Goal: Task Accomplishment & Management: Manage account settings

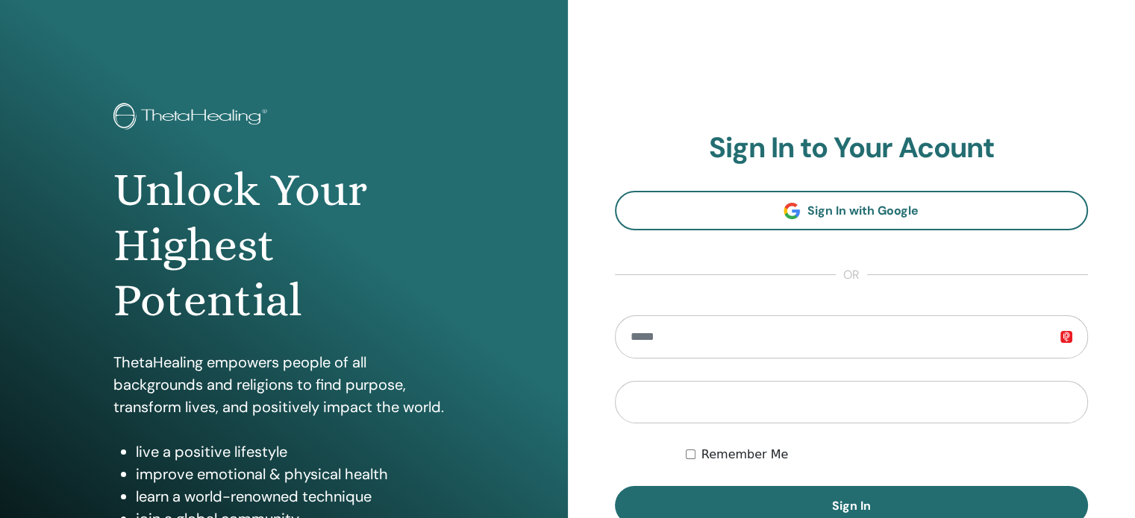
click at [835, 345] on input "email" at bounding box center [852, 337] width 474 height 43
click at [835, 345] on input "**********" at bounding box center [852, 337] width 474 height 43
type input "**********"
click at [615, 486] on button "Sign In" at bounding box center [852, 505] width 474 height 39
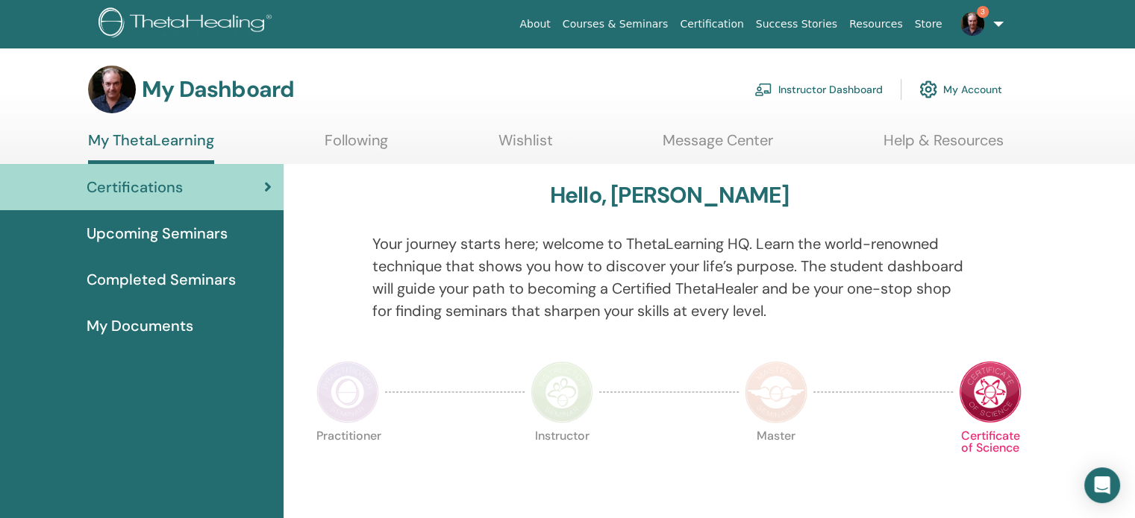
click at [829, 92] on link "Instructor Dashboard" at bounding box center [818, 89] width 128 height 33
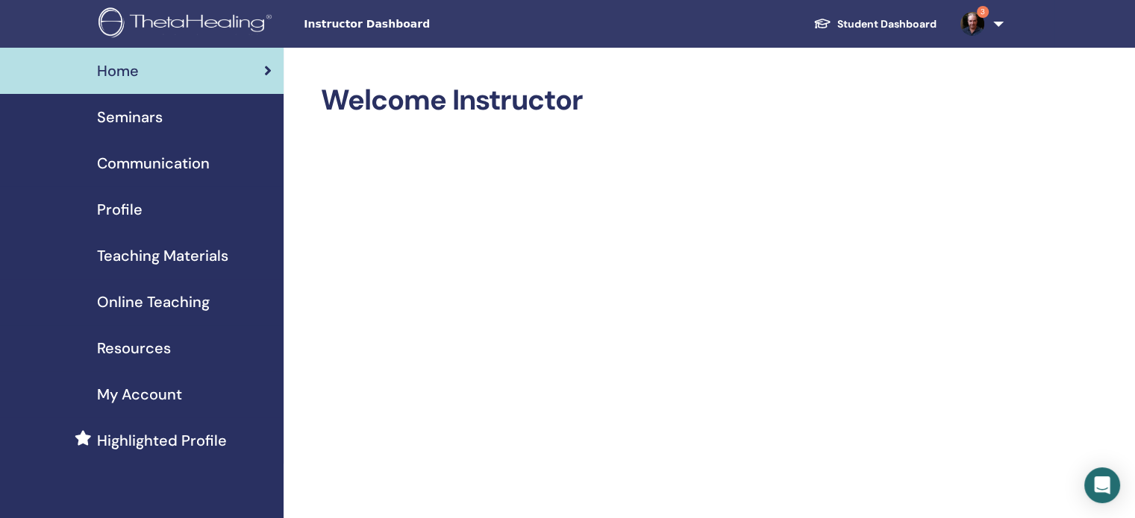
click at [132, 128] on span "Seminars" at bounding box center [130, 117] width 66 height 22
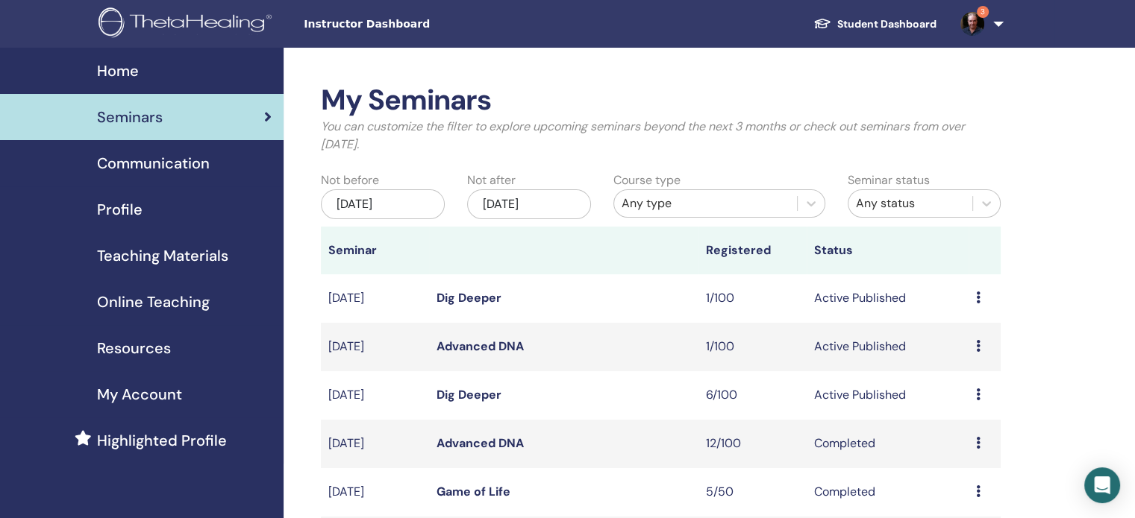
click at [976, 399] on icon at bounding box center [978, 395] width 4 height 12
click at [954, 452] on link "Attendees" at bounding box center [966, 456] width 57 height 16
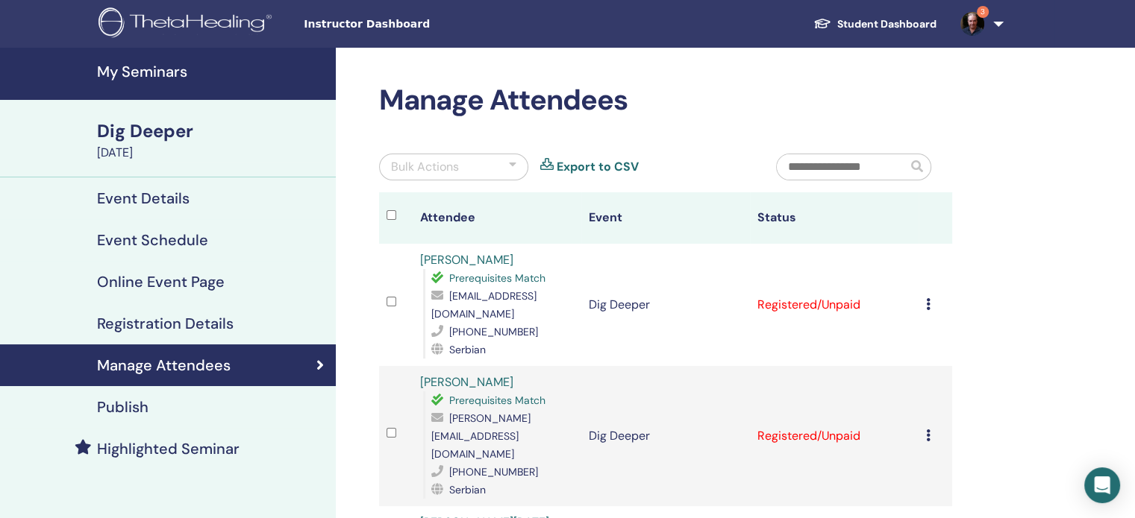
click at [504, 162] on div "Bulk Actions" at bounding box center [453, 167] width 149 height 27
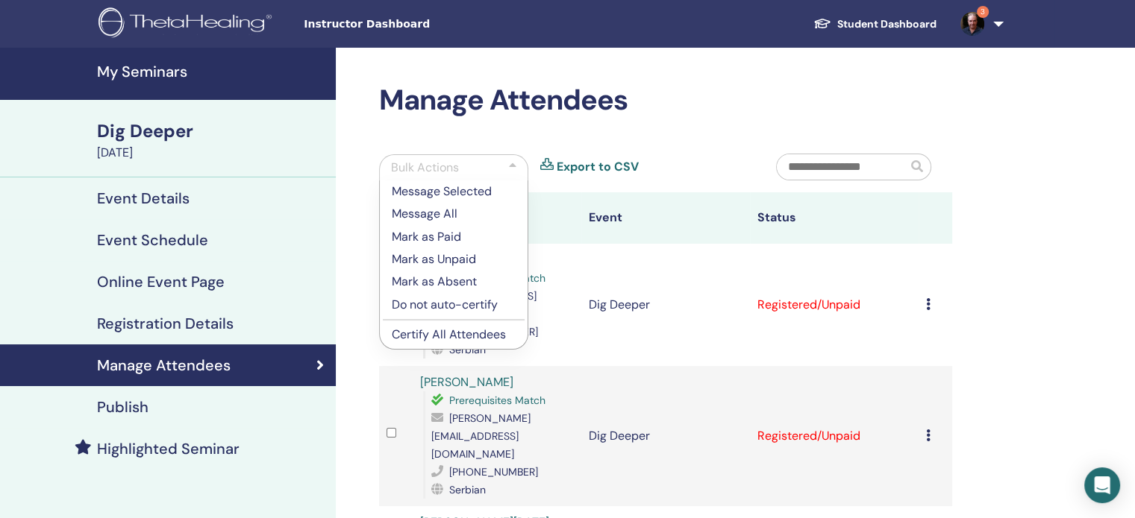
click at [456, 336] on p "Certify All Attendees" at bounding box center [454, 335] width 124 height 18
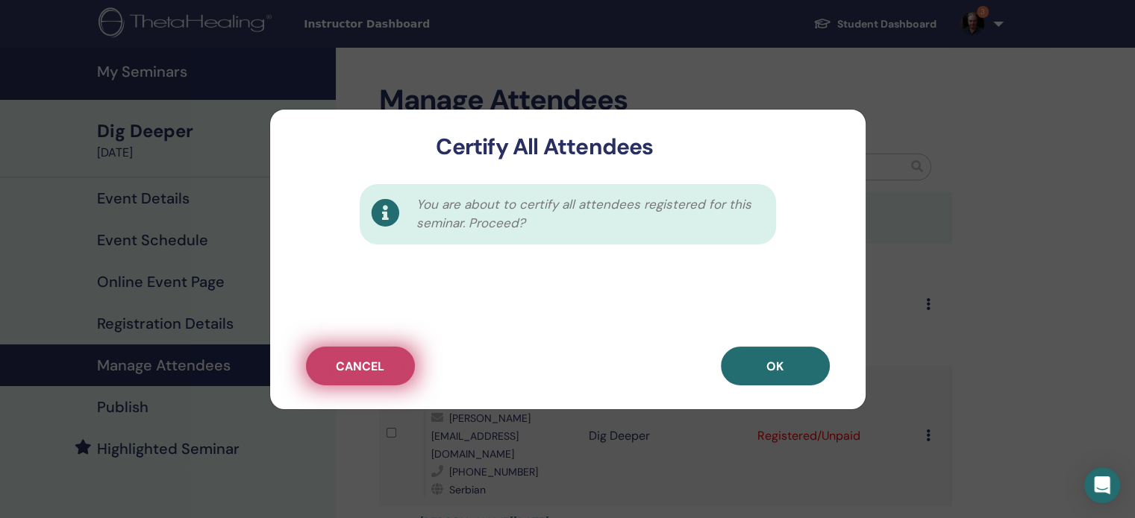
click at [368, 372] on span "Cancel" at bounding box center [360, 367] width 48 height 16
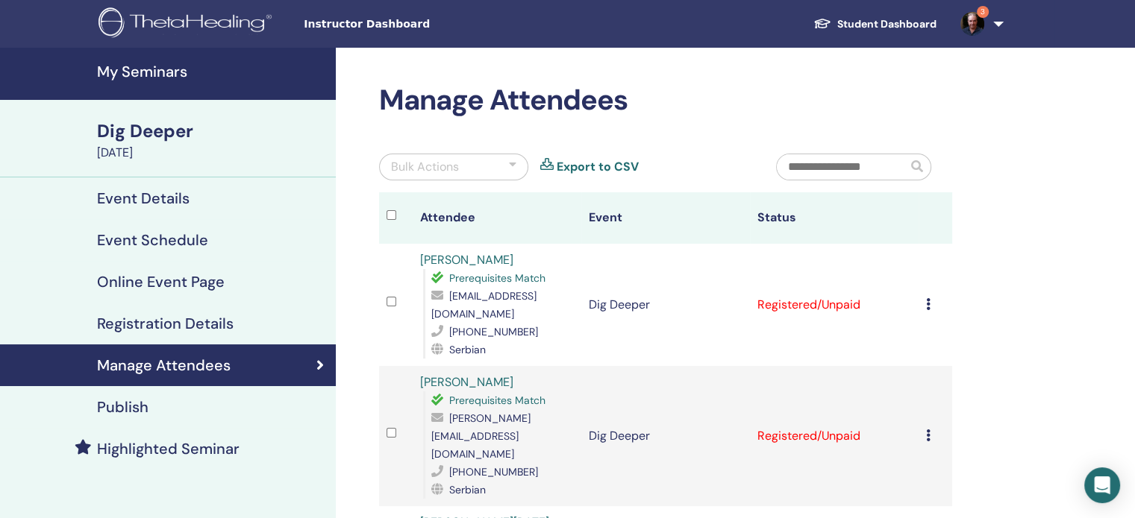
click at [926, 298] on icon at bounding box center [928, 304] width 4 height 12
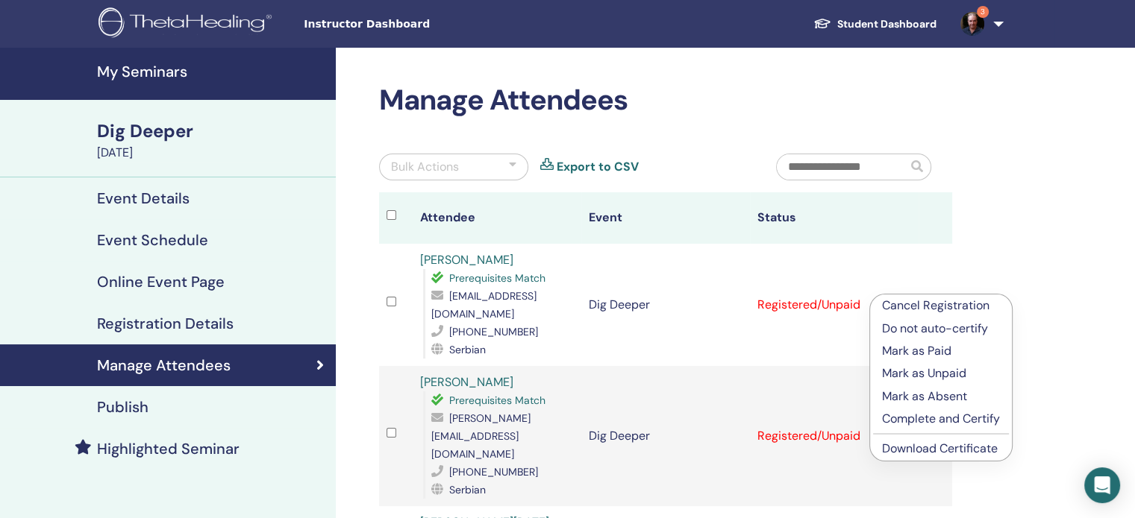
click at [915, 424] on p "Complete and Certify" at bounding box center [941, 419] width 118 height 18
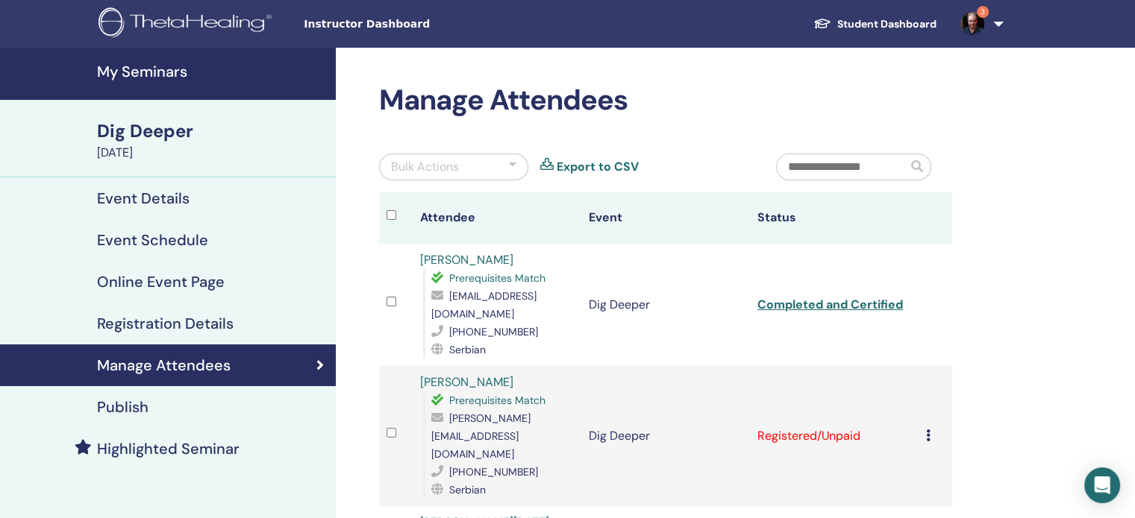
click at [928, 430] on icon at bounding box center [928, 436] width 4 height 12
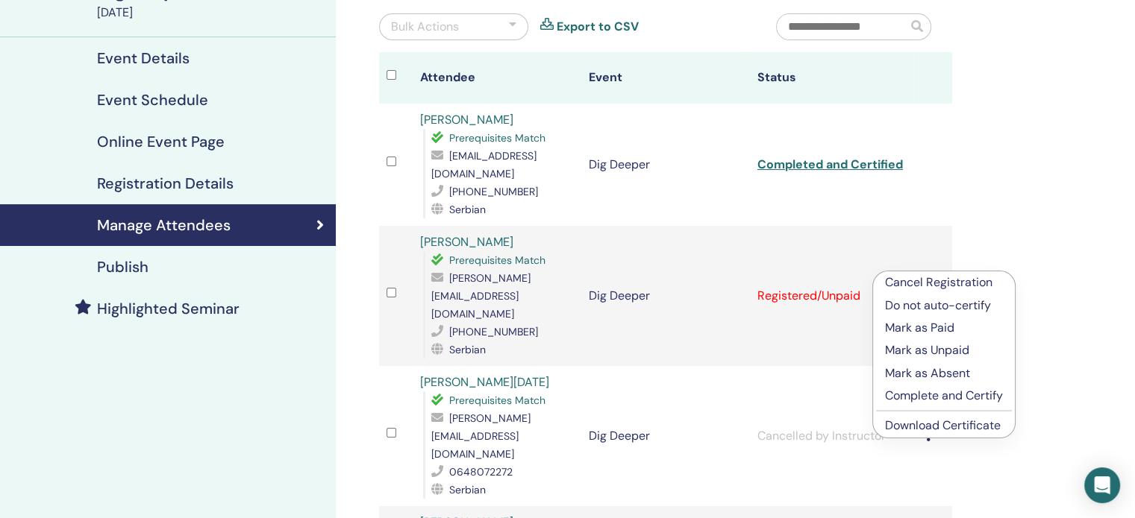
scroll to position [170, 0]
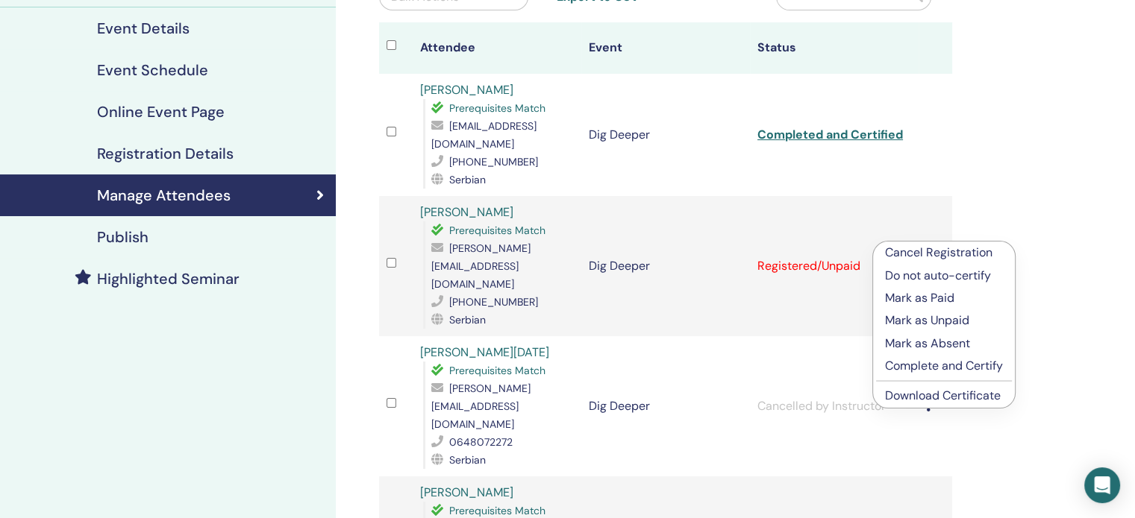
click at [967, 366] on p "Complete and Certify" at bounding box center [944, 366] width 118 height 18
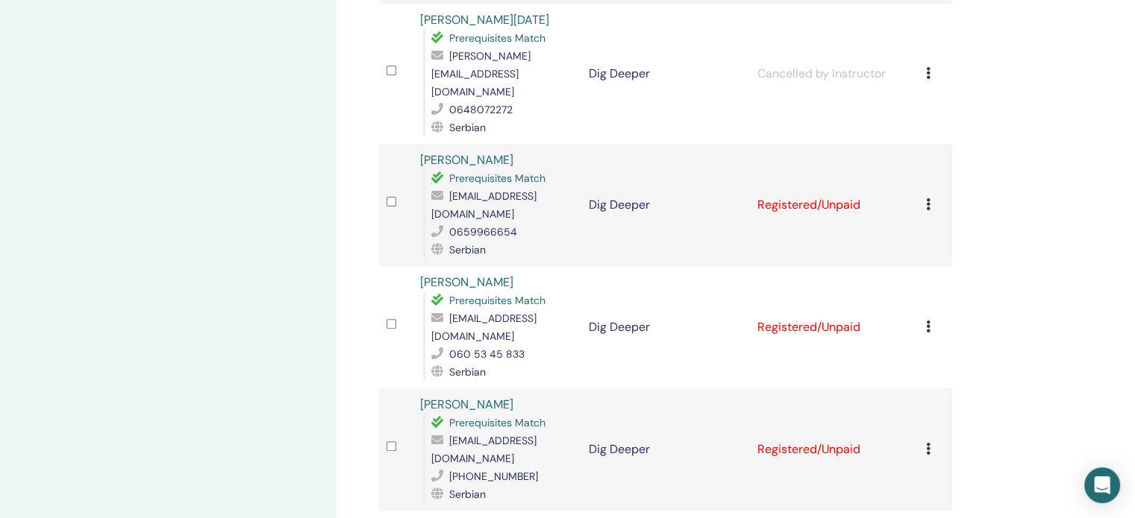
scroll to position [501, 0]
click at [928, 200] on icon at bounding box center [928, 206] width 4 height 12
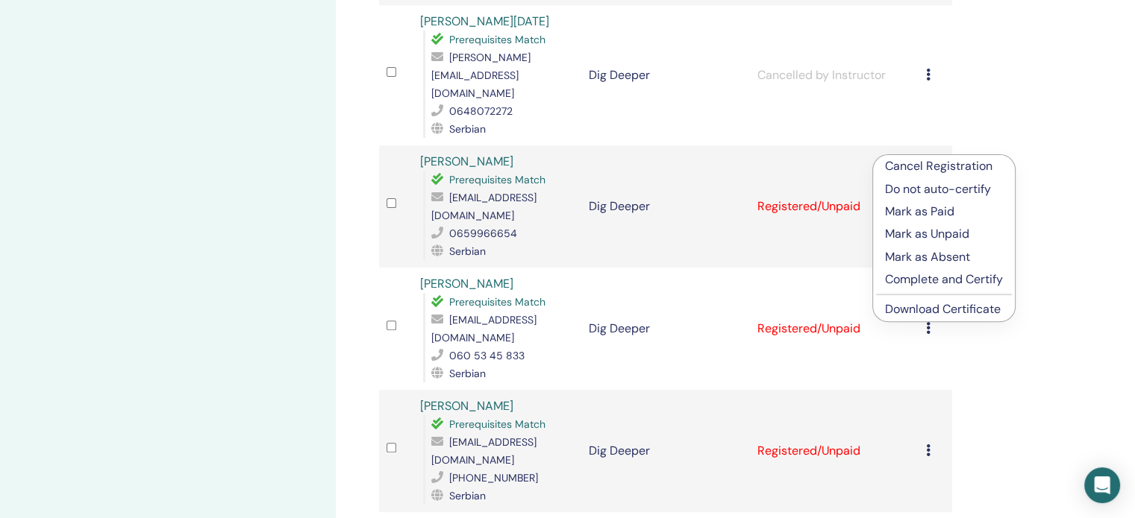
click at [925, 280] on p "Complete and Certify" at bounding box center [944, 280] width 118 height 18
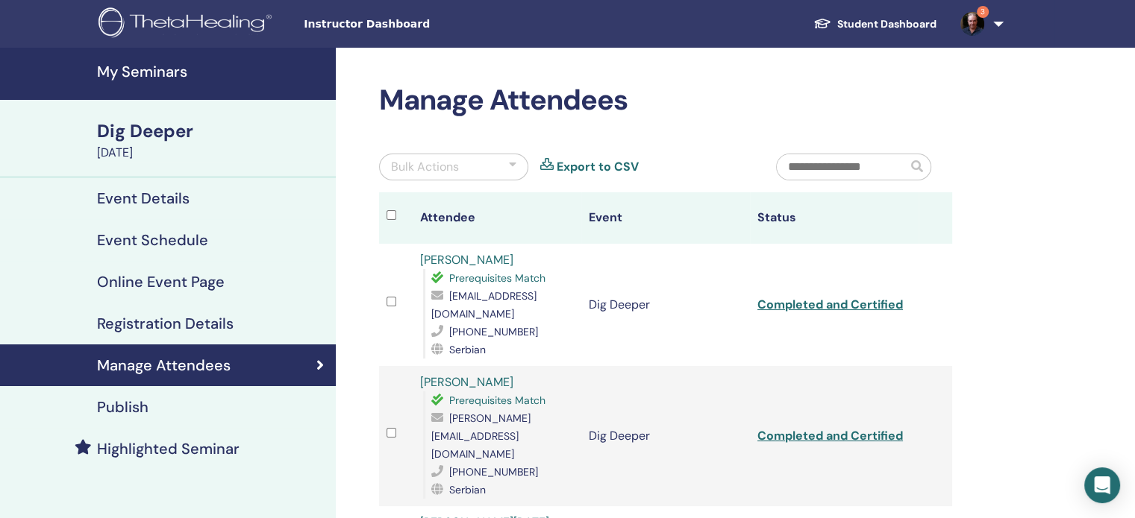
scroll to position [454, 0]
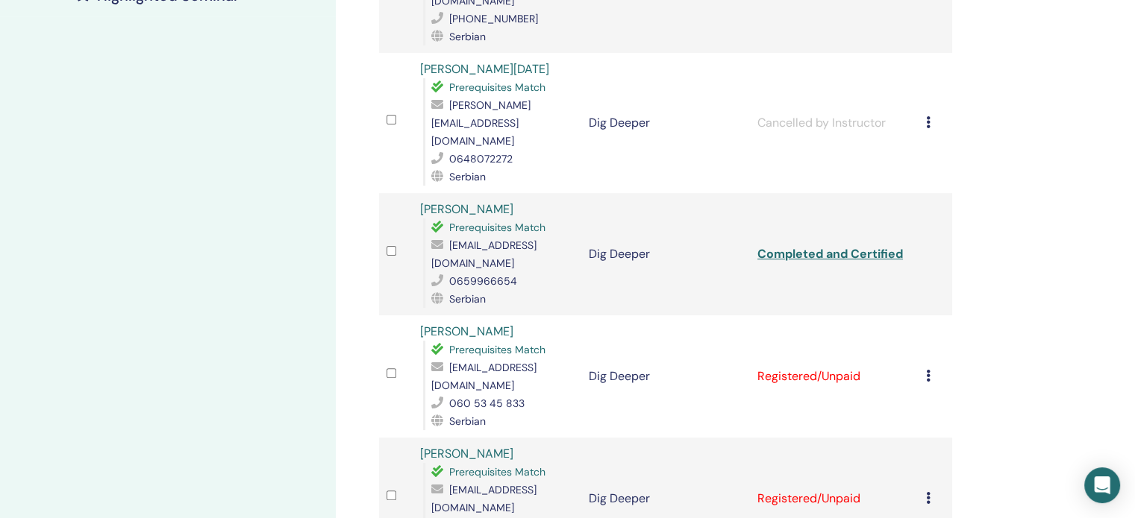
click at [474, 201] on link "Biljana Vujadinović" at bounding box center [466, 209] width 93 height 16
click at [927, 370] on icon at bounding box center [928, 376] width 4 height 12
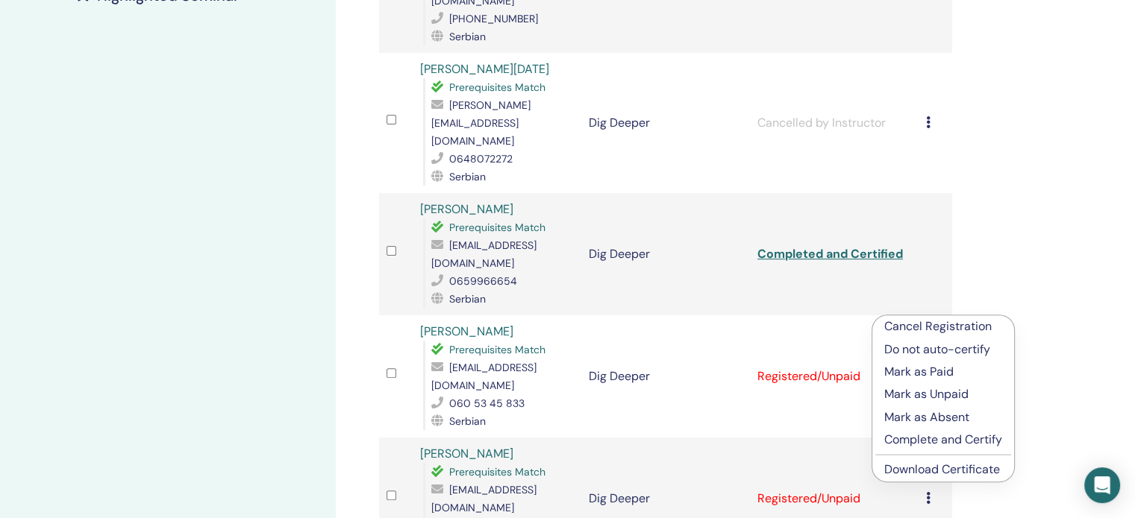
click at [936, 439] on p "Complete and Certify" at bounding box center [943, 440] width 118 height 18
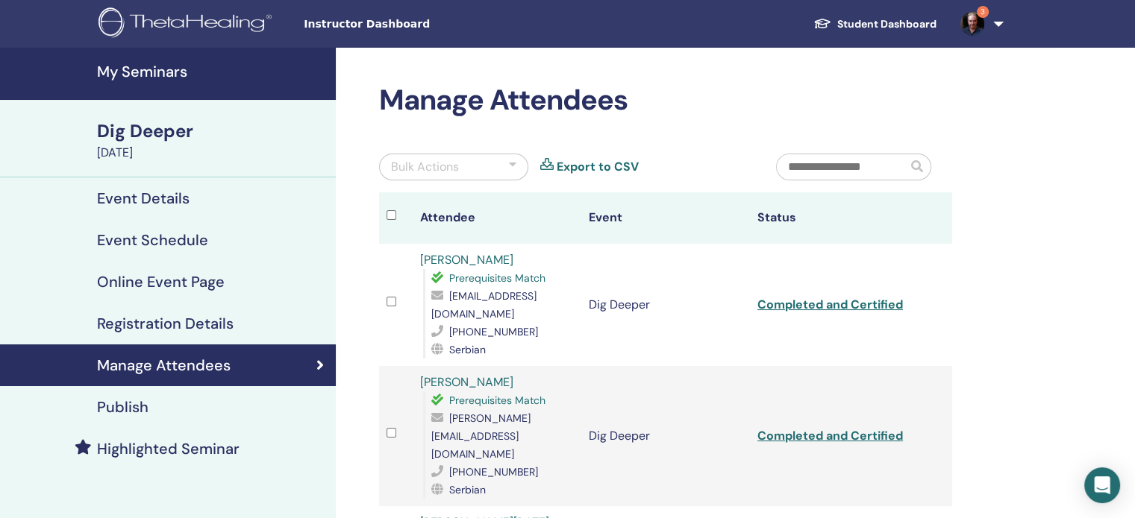
scroll to position [454, 0]
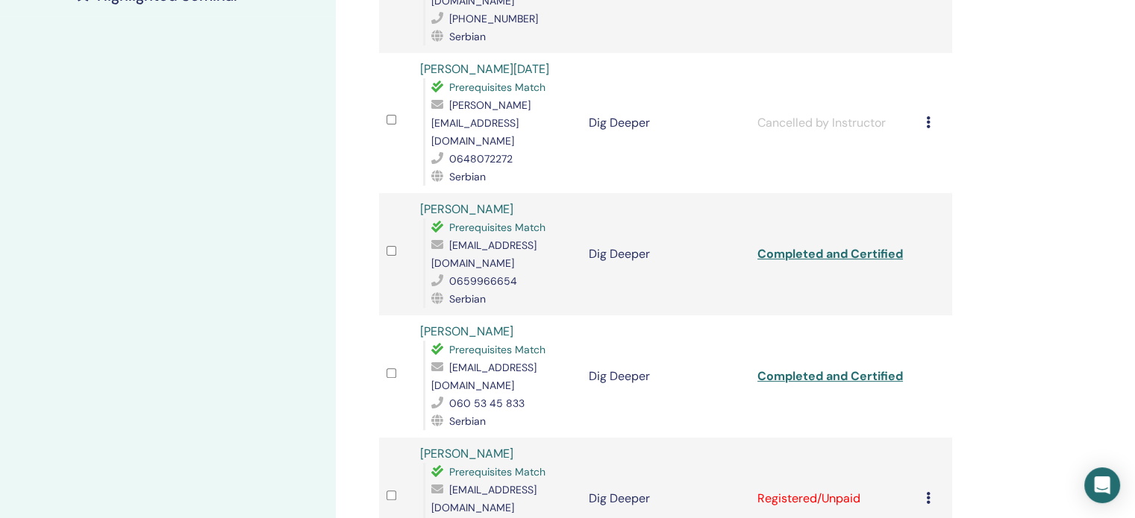
click at [926, 492] on icon at bounding box center [928, 498] width 4 height 12
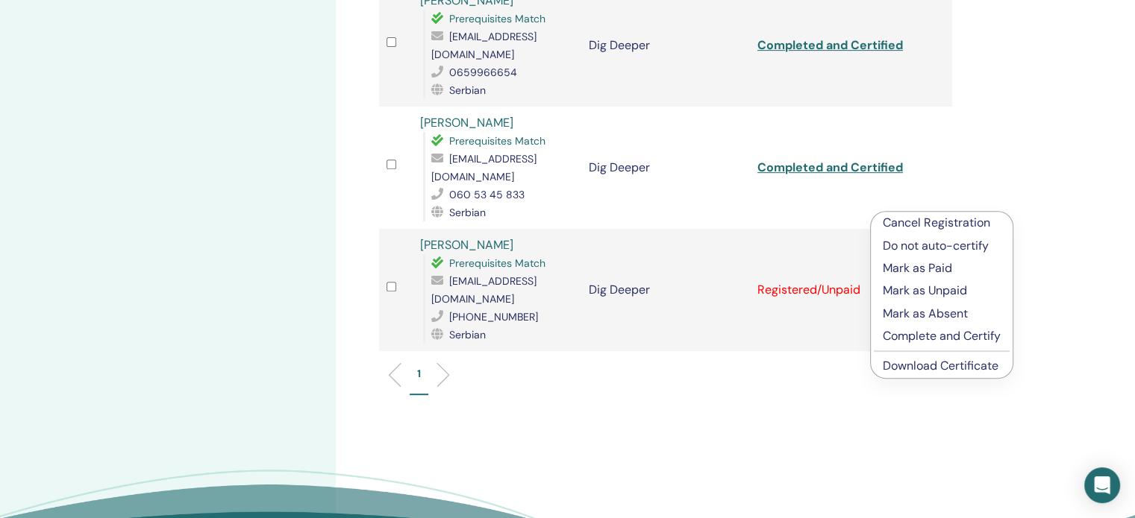
click at [917, 338] on p "Complete and Certify" at bounding box center [941, 336] width 118 height 18
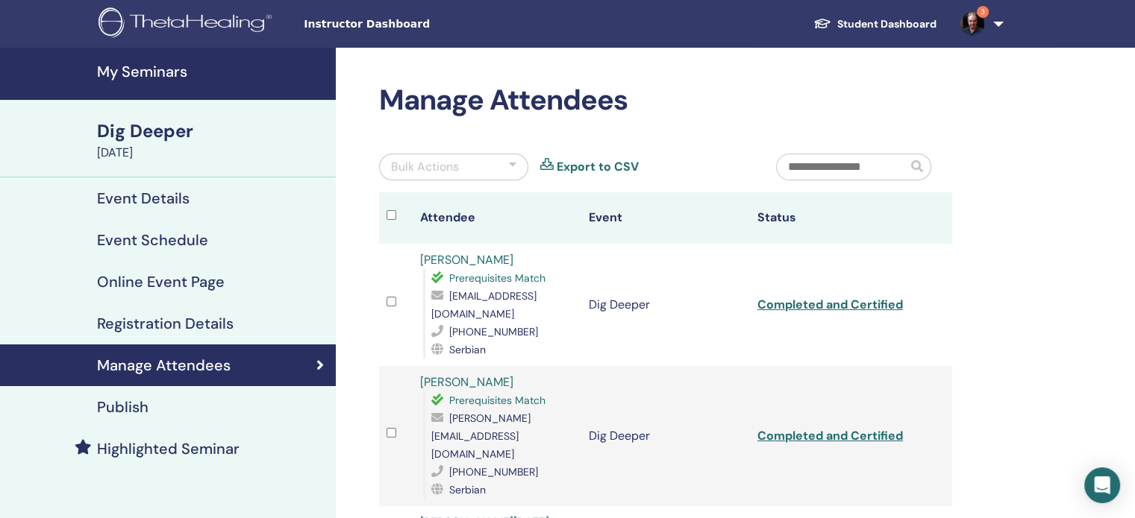
click at [992, 21] on link "3" at bounding box center [978, 24] width 61 height 48
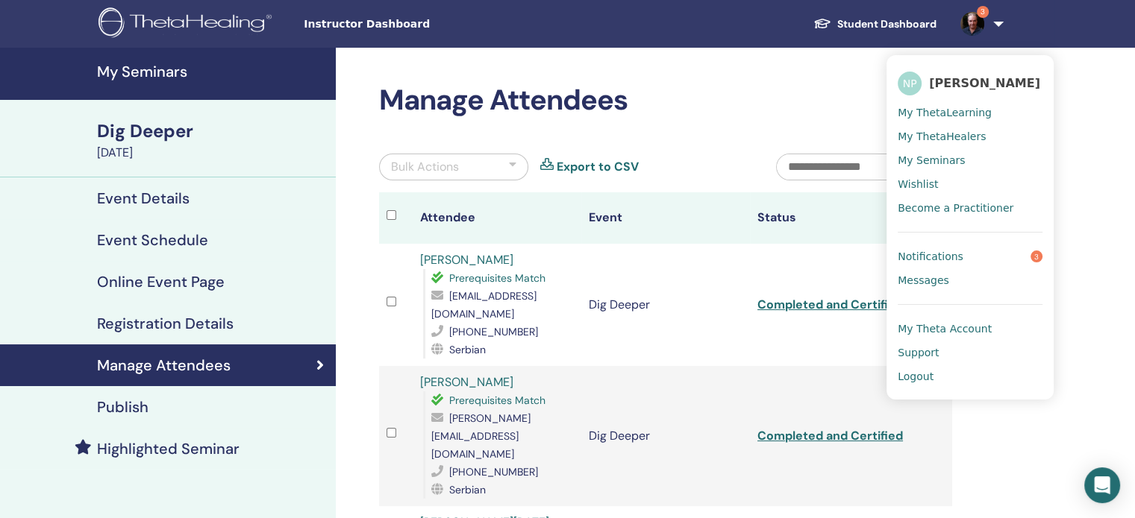
click at [945, 257] on span "Notifications" at bounding box center [930, 256] width 66 height 13
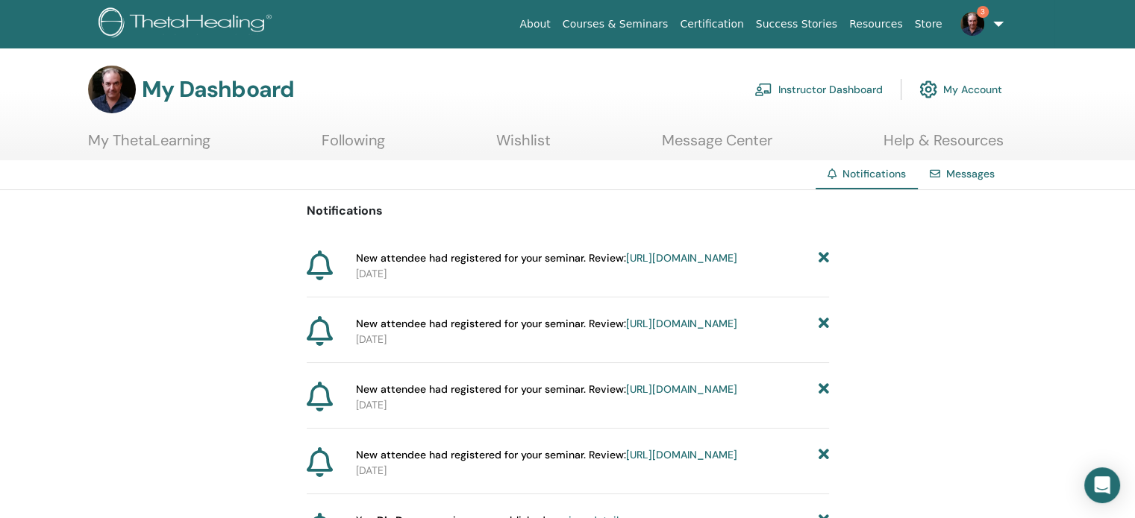
click at [796, 84] on link "Instructor Dashboard" at bounding box center [818, 89] width 128 height 33
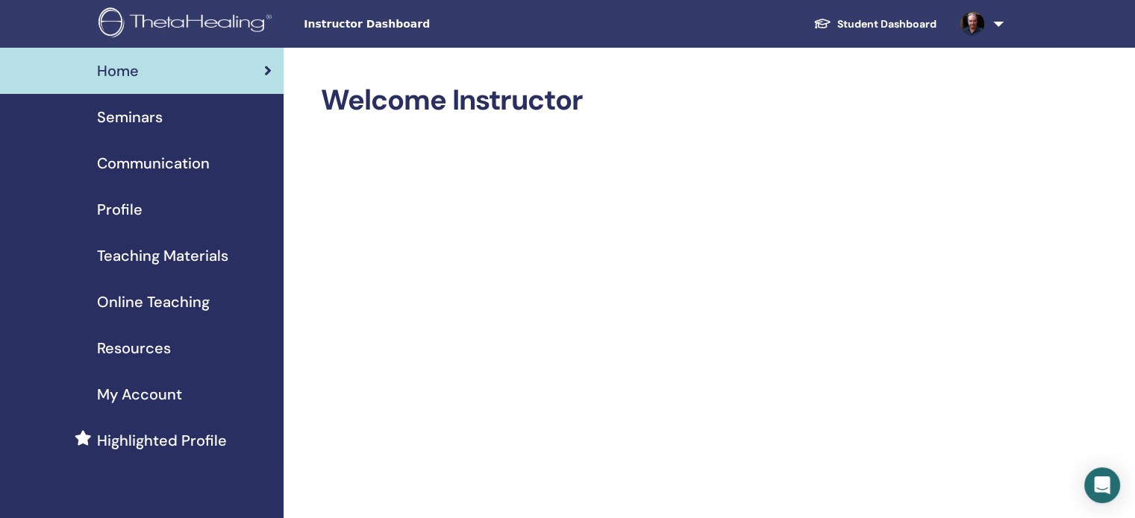
click at [104, 116] on span "Seminars" at bounding box center [130, 117] width 66 height 22
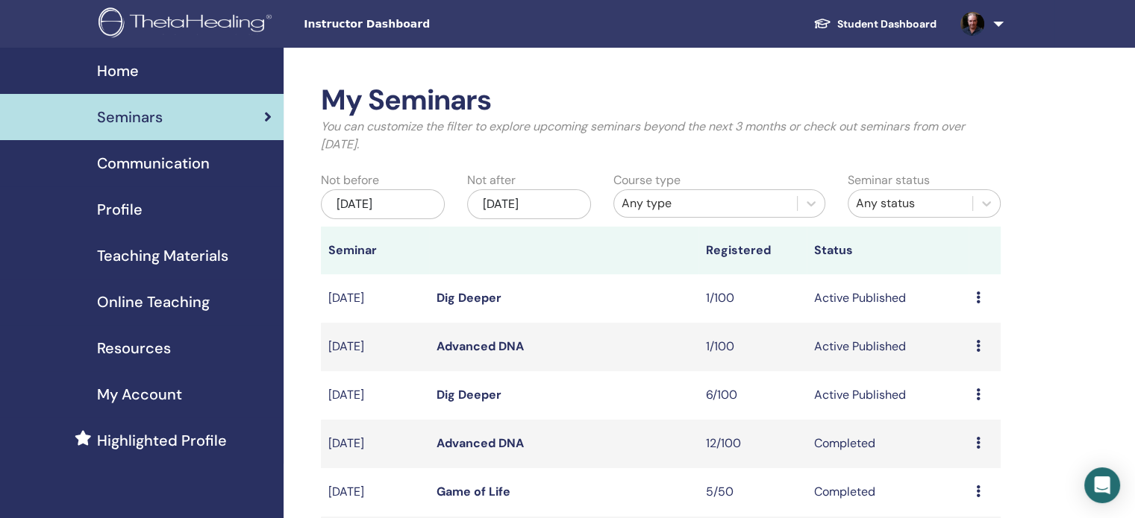
click at [980, 301] on div "Preview Edit Attendees Cancel" at bounding box center [984, 298] width 17 height 18
click at [953, 356] on link "Attendees" at bounding box center [969, 358] width 57 height 16
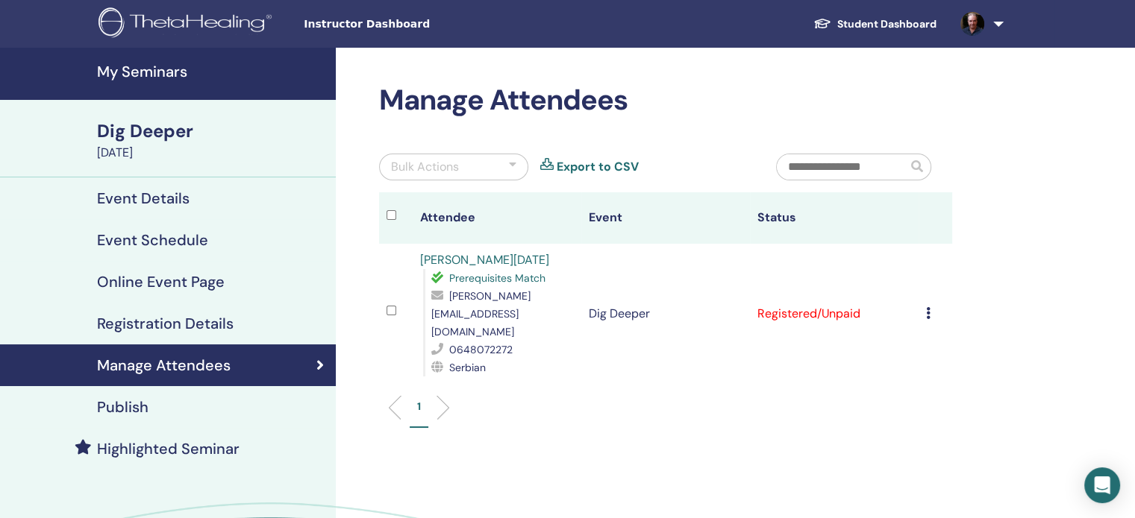
click at [998, 26] on link at bounding box center [978, 24] width 61 height 48
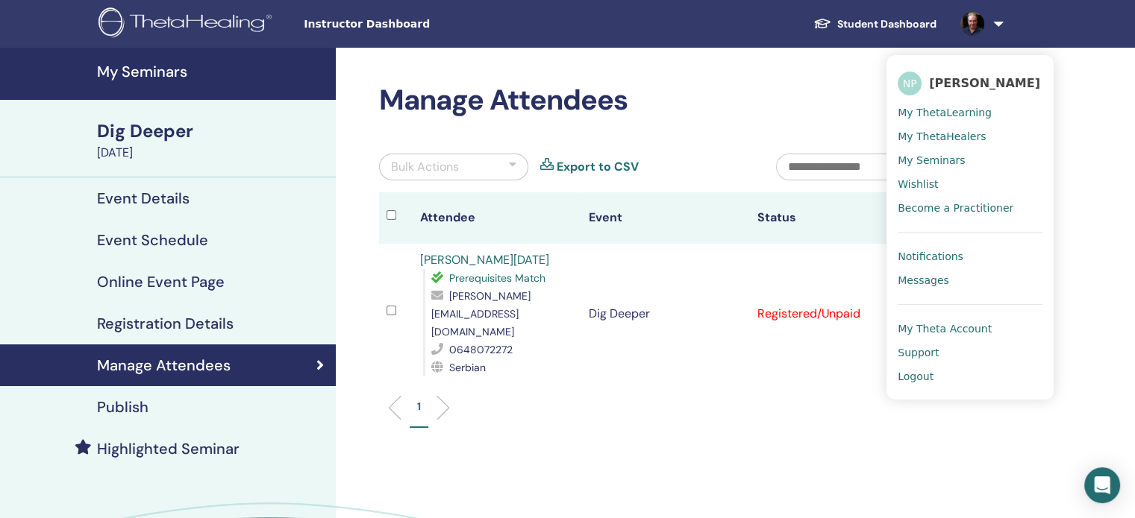
click at [916, 377] on span "Logout" at bounding box center [915, 376] width 36 height 13
